Goal: Check status

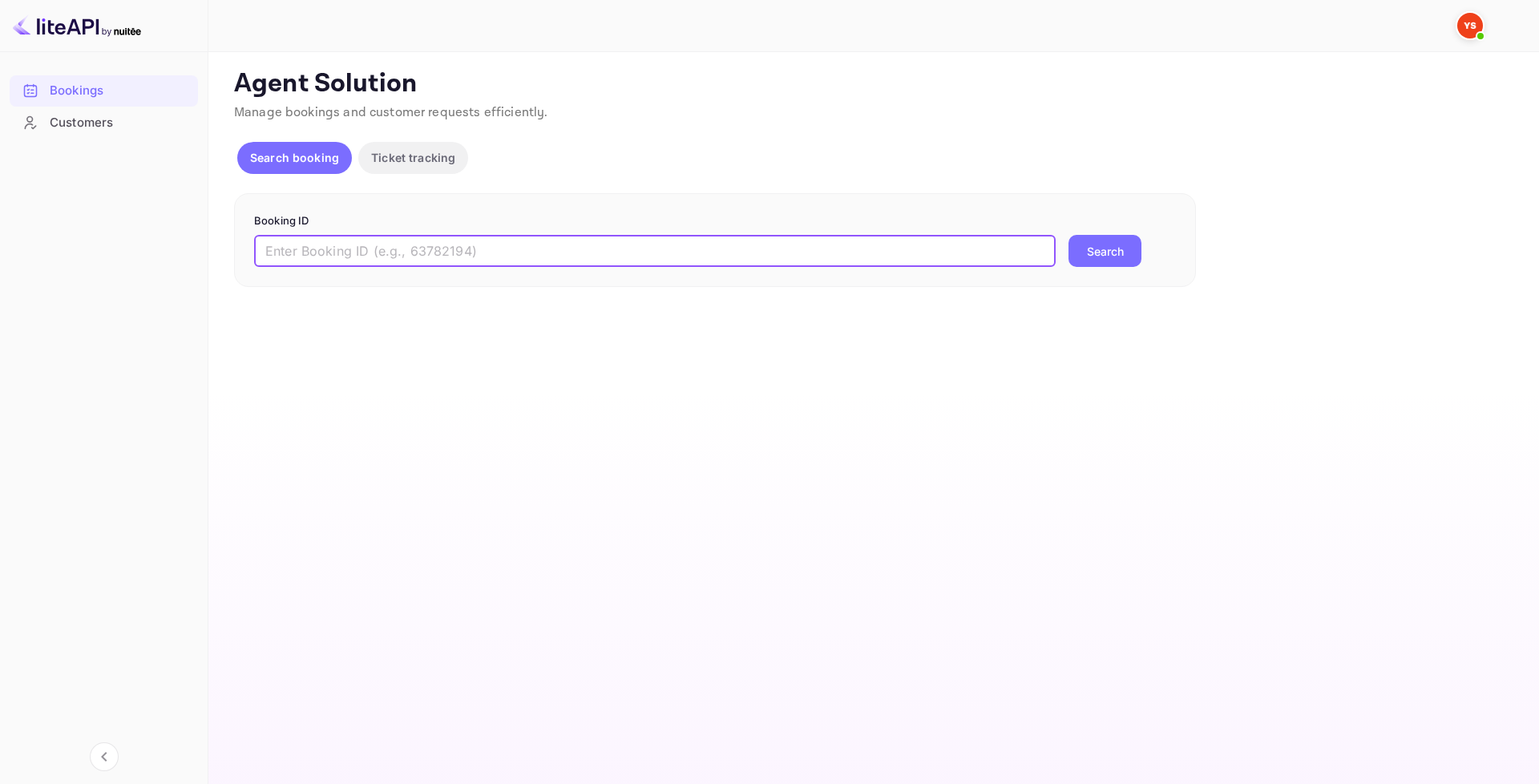
click at [434, 244] on input "text" at bounding box center [655, 251] width 802 height 32
paste input "8890611"
type input "8890611"
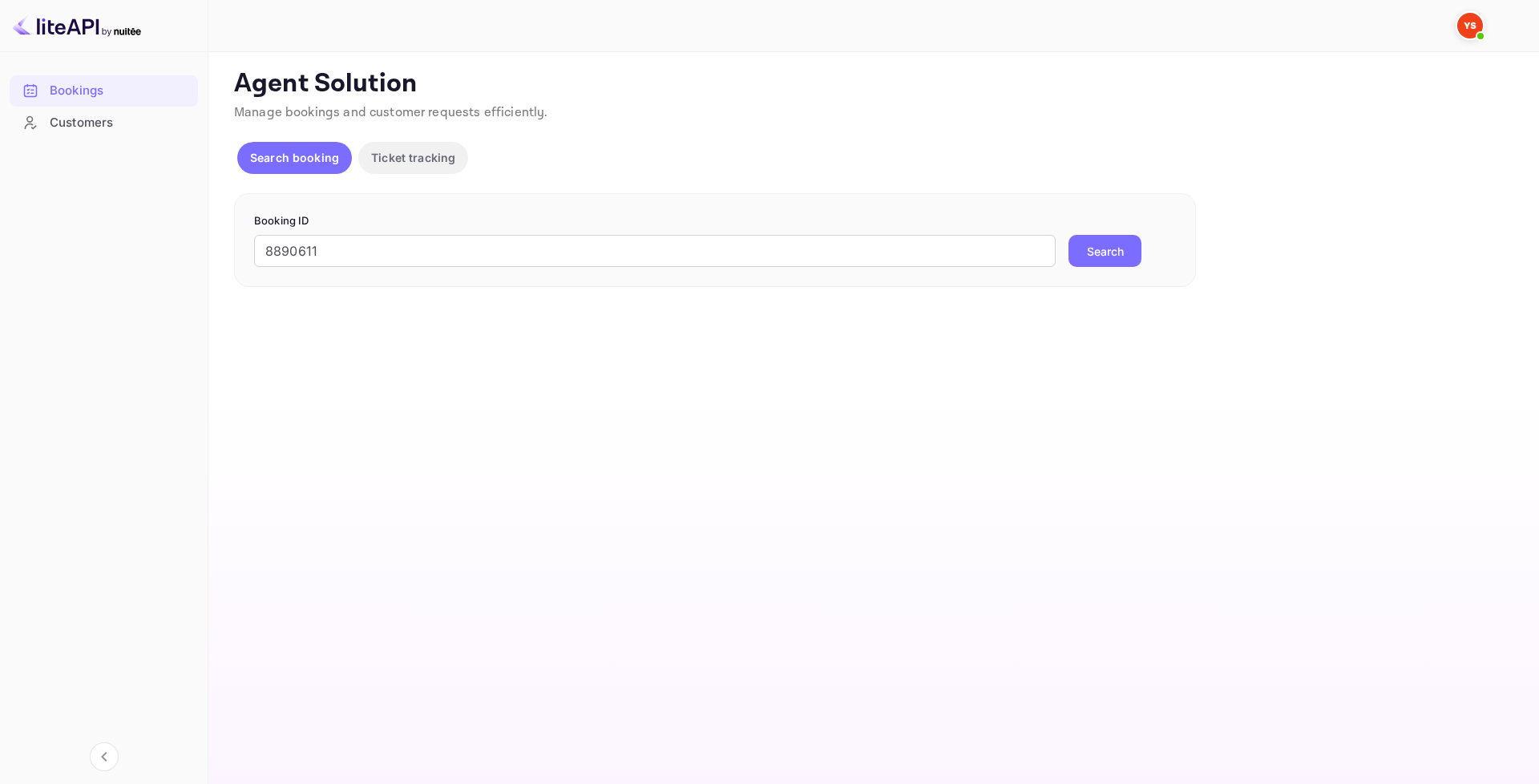
click at [1100, 247] on button "Search" at bounding box center [1105, 251] width 73 height 32
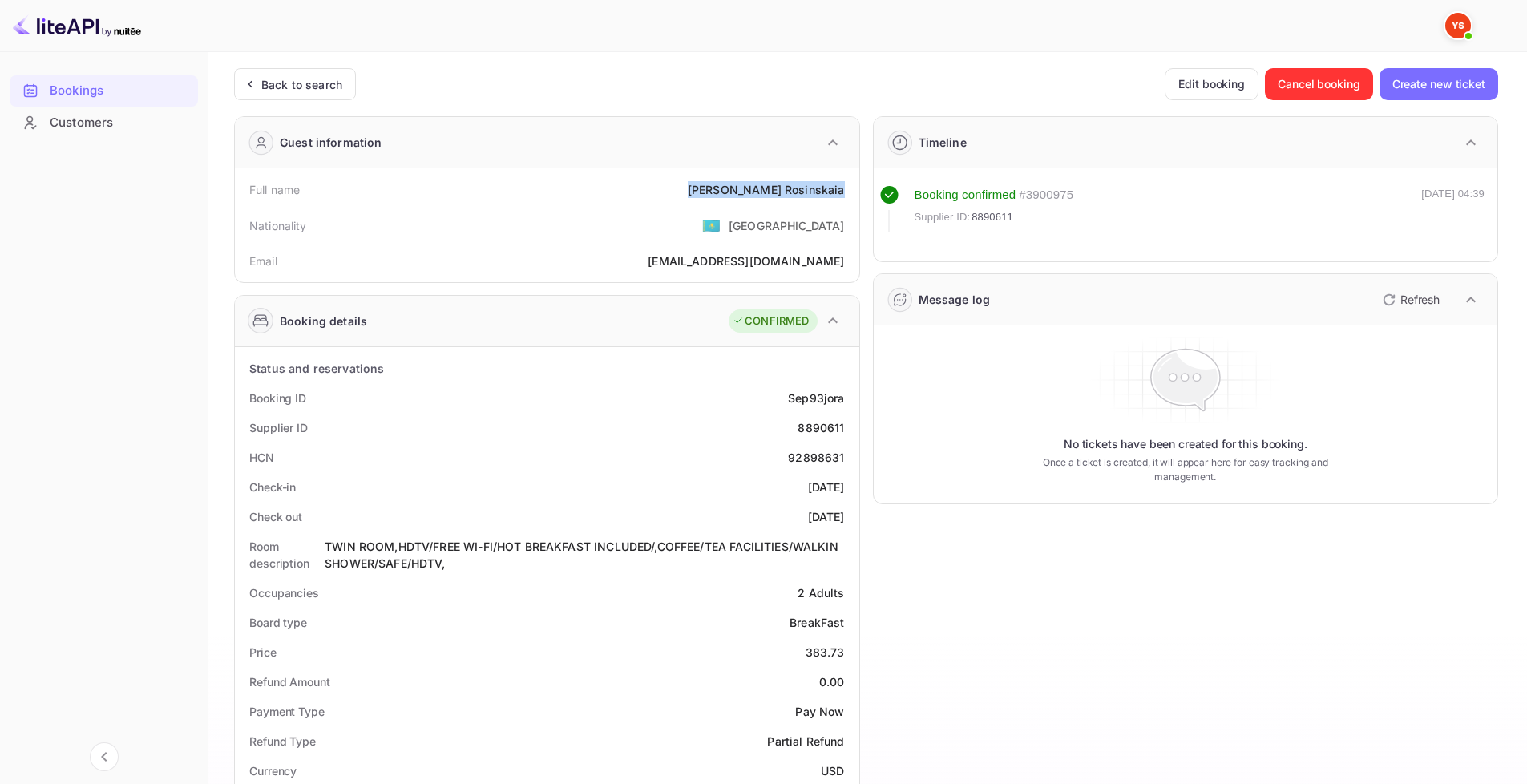
drag, startPoint x: 749, startPoint y: 193, endPoint x: 845, endPoint y: 192, distance: 96.0
click at [845, 192] on div "Full name [PERSON_NAME]" at bounding box center [547, 189] width 611 height 30
copy div "[PERSON_NAME]"
drag, startPoint x: 784, startPoint y: 392, endPoint x: 840, endPoint y: 388, distance: 56.1
click at [848, 398] on div "Booking ID Sep93jora" at bounding box center [547, 398] width 611 height 30
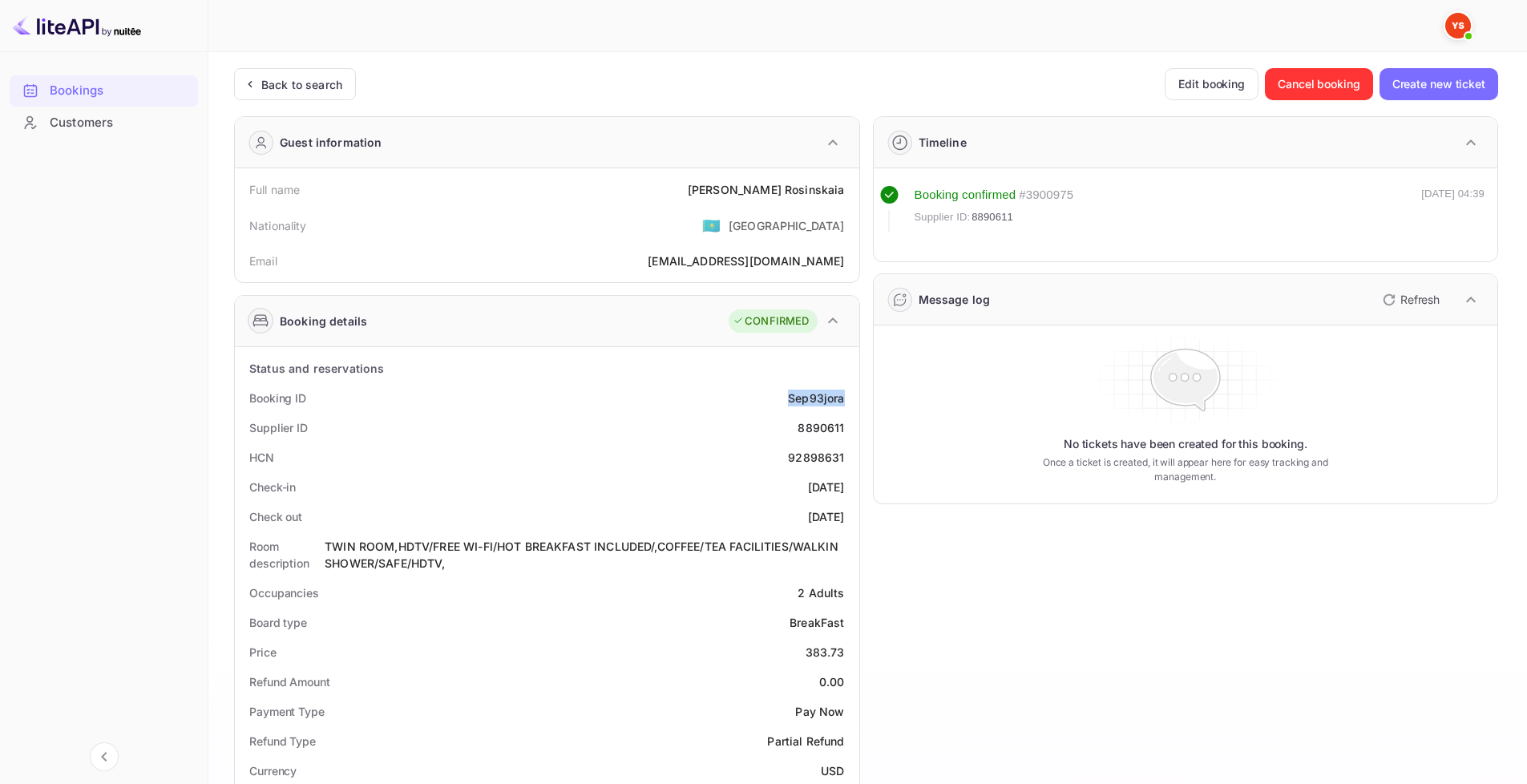
copy div "Sep93jora"
drag, startPoint x: 802, startPoint y: 425, endPoint x: 856, endPoint y: 426, distance: 54.0
copy div "8890611"
click at [808, 481] on div "[DATE]" at bounding box center [826, 487] width 36 height 17
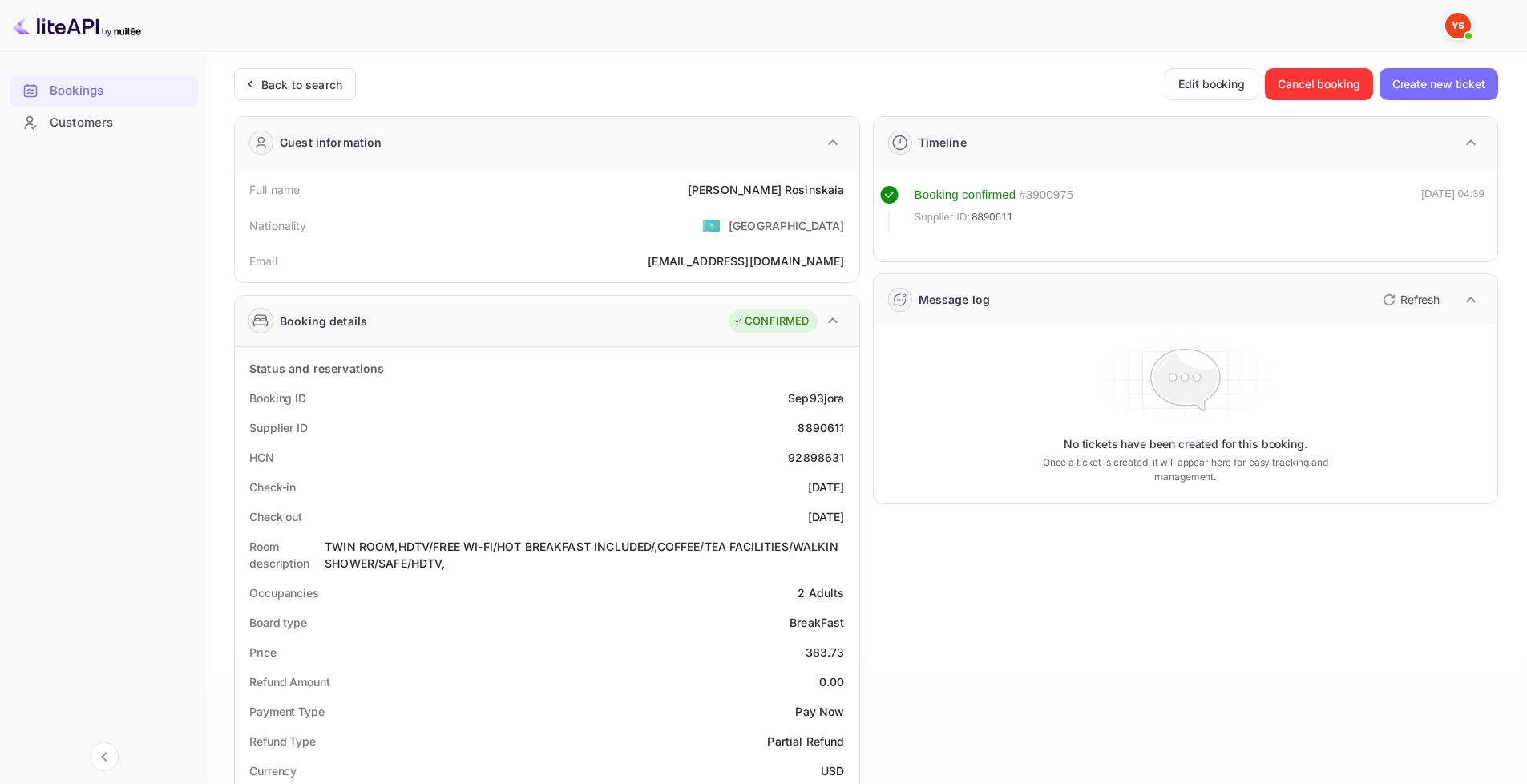
drag, startPoint x: 780, startPoint y: 487, endPoint x: 854, endPoint y: 478, distance: 74.5
copy div "[DATE]"
click at [771, 503] on div "Check out [DATE]" at bounding box center [547, 516] width 611 height 30
